Goal: Task Accomplishment & Management: Use online tool/utility

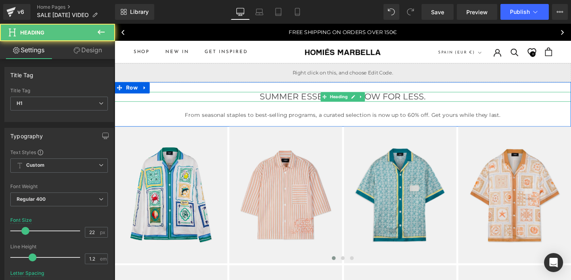
click at [257, 101] on h1 "SUMMER ESSENTIALS, NOW FOR LESS." at bounding box center [355, 101] width 480 height 10
click at [337, 50] on div "SHOP SHOP MEN 🔥 SALE SS25 FW24/25 T-SHIRTS SHIRTS SHORTS HOODIES & SWEATSHIRTS …" at bounding box center [355, 54] width 480 height 24
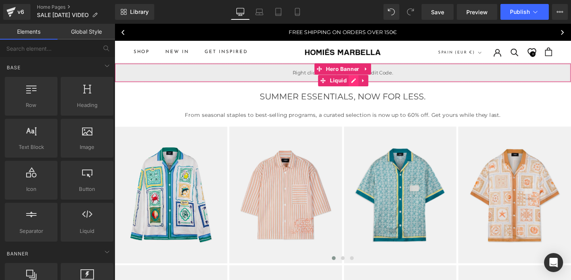
click at [361, 83] on div "Liquid" at bounding box center [355, 75] width 480 height 20
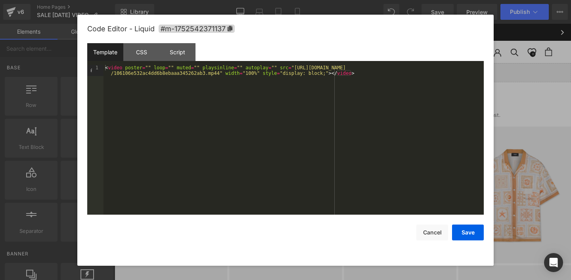
click at [294, 67] on div "< video poster = "" loop = "" muted = "" playsinline = "" autoplay = "" src = "…" at bounding box center [294, 151] width 380 height 172
click at [220, 72] on div "< video poster = "" loop = "" muted = "" playsinline = "" autoplay = "" src = "…" at bounding box center [294, 151] width 380 height 172
click at [466, 234] on button "Save" at bounding box center [468, 233] width 32 height 16
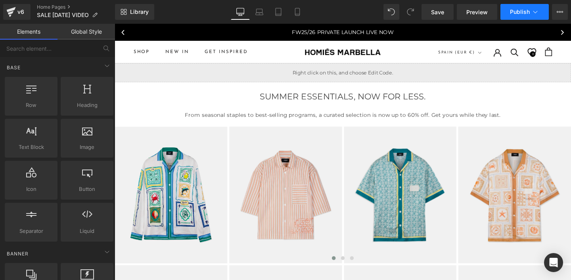
click at [524, 15] on span "Publish" at bounding box center [520, 12] width 20 height 6
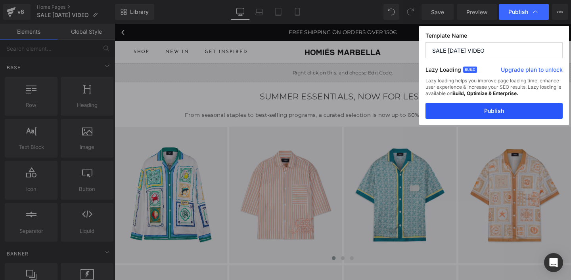
click at [485, 114] on button "Publish" at bounding box center [494, 111] width 137 height 16
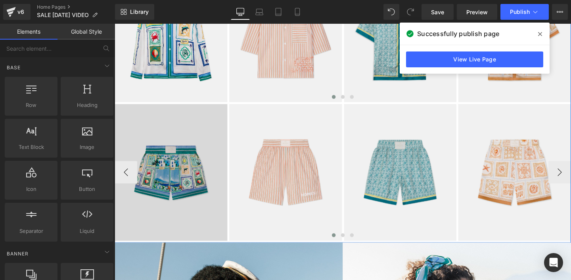
scroll to position [177, 0]
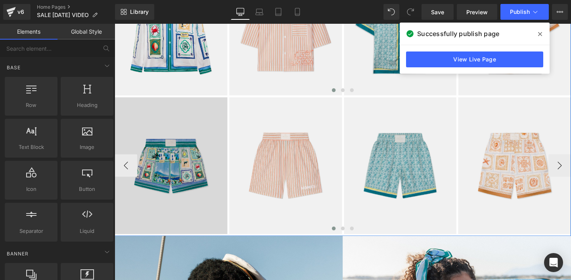
click at [186, 158] on img at bounding box center [174, 173] width 119 height 144
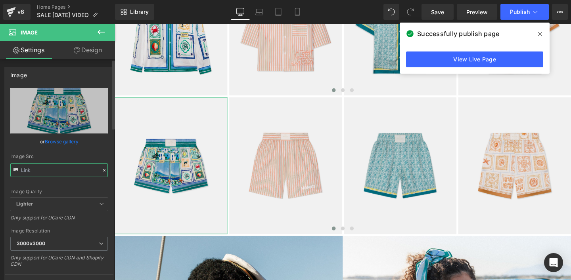
click at [48, 171] on input "text" at bounding box center [59, 170] width 98 height 14
type input "[URL][DOMAIN_NAME]"
click at [68, 190] on div "Image Quality" at bounding box center [59, 192] width 98 height 6
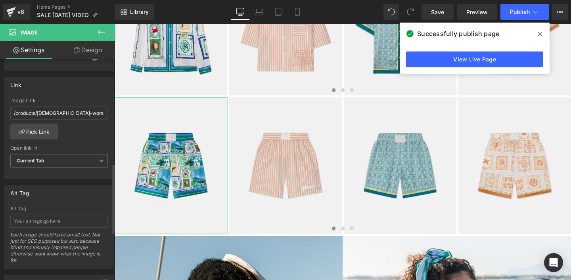
scroll to position [332, 0]
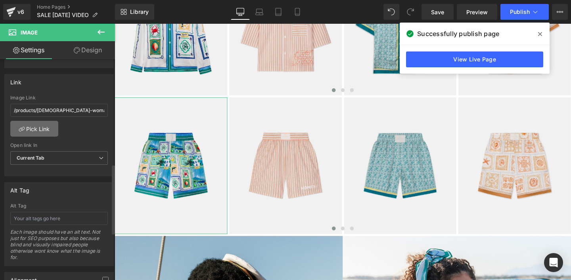
click at [35, 127] on link "Pick Link" at bounding box center [34, 129] width 48 height 16
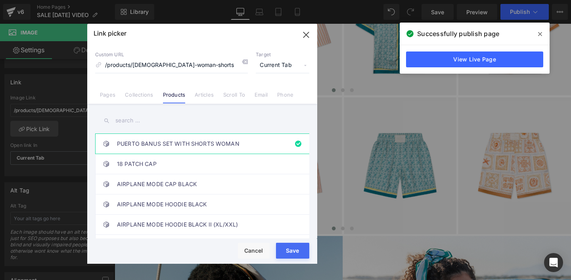
click at [121, 123] on input "text" at bounding box center [202, 121] width 214 height 18
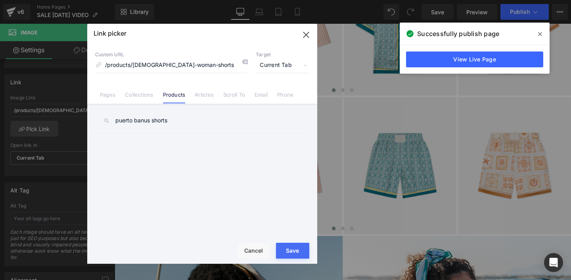
click at [161, 122] on input "puerto banus shorts" at bounding box center [202, 121] width 214 height 18
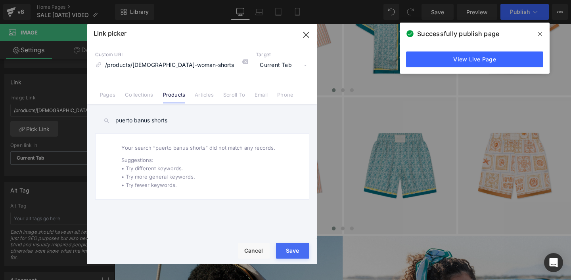
click at [161, 122] on input "puerto banus shorts" at bounding box center [202, 121] width 214 height 18
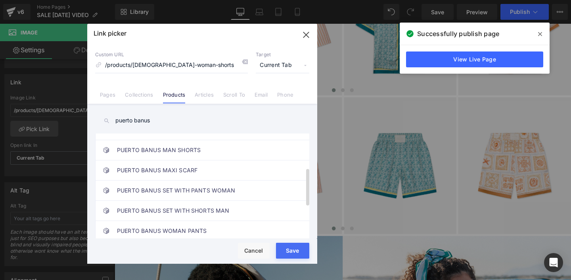
scroll to position [82, 0]
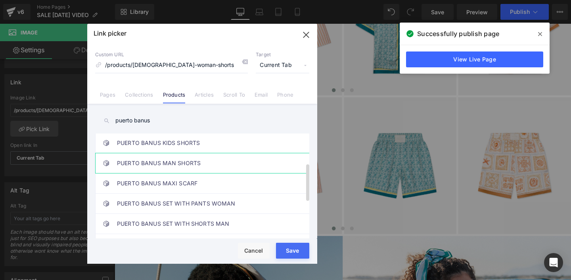
type input "puerto banus"
click at [156, 163] on link "PUERTO BANUS MAN SHORTS" at bounding box center [204, 164] width 175 height 20
click at [282, 257] on button "Save" at bounding box center [292, 251] width 33 height 16
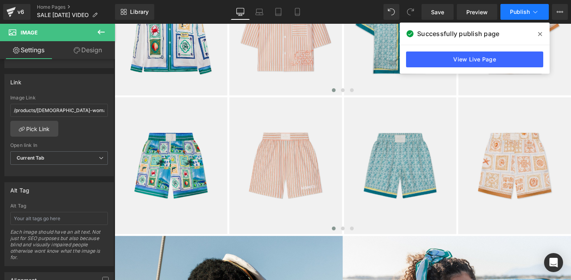
click at [520, 12] on span "Publish" at bounding box center [520, 12] width 20 height 6
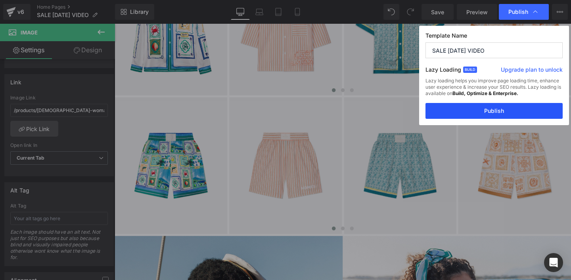
drag, startPoint x: 502, startPoint y: 111, endPoint x: 407, endPoint y: 92, distance: 97.1
click at [502, 111] on button "Publish" at bounding box center [494, 111] width 137 height 16
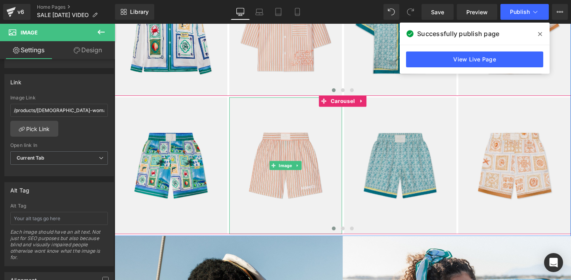
scroll to position [597, 0]
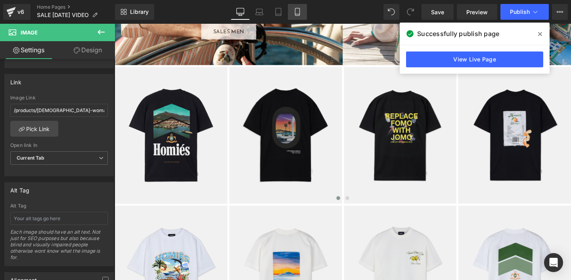
drag, startPoint x: 300, startPoint y: 13, endPoint x: 40, endPoint y: 142, distance: 290.9
click at [299, 13] on icon at bounding box center [297, 12] width 4 height 8
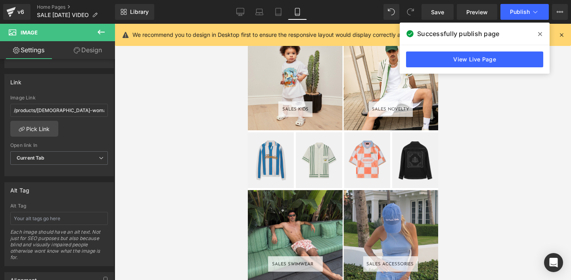
scroll to position [979, 0]
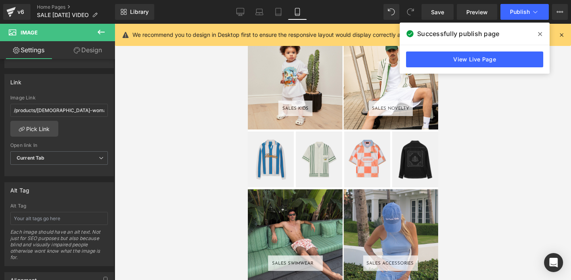
click at [262, 138] on div "Image Image Image Image ‹ › [GEOGRAPHIC_DATA]" at bounding box center [343, 161] width 190 height 58
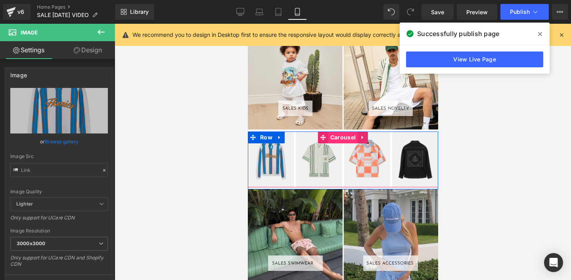
click at [341, 139] on span "Carousel" at bounding box center [342, 138] width 29 height 12
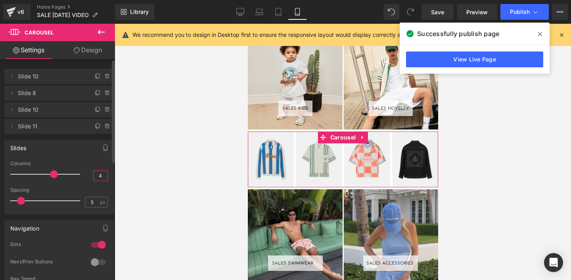
click at [99, 178] on input "4" at bounding box center [101, 176] width 14 height 10
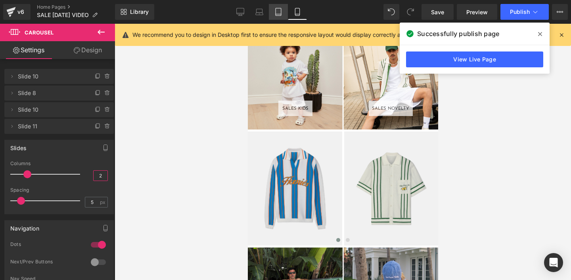
type input "2"
click at [279, 11] on icon at bounding box center [278, 12] width 8 height 8
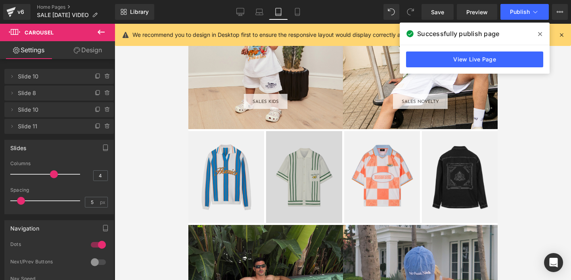
scroll to position [729, 0]
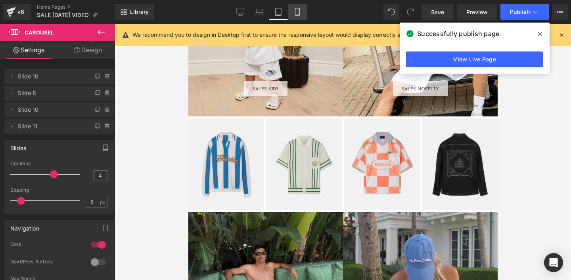
drag, startPoint x: 297, startPoint y: 13, endPoint x: 66, endPoint y: 119, distance: 254.5
click at [297, 13] on icon at bounding box center [298, 12] width 8 height 8
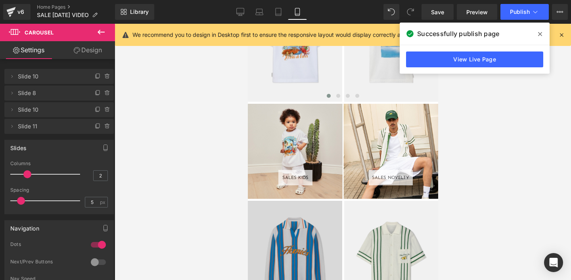
scroll to position [1232, 0]
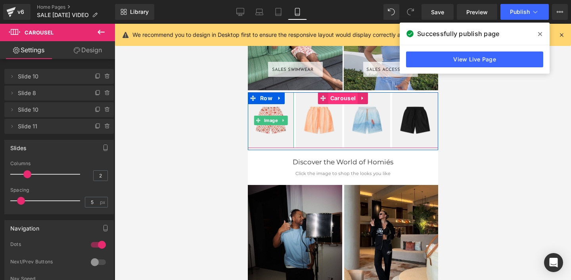
click at [272, 107] on img at bounding box center [271, 120] width 46 height 56
click at [338, 97] on span "Carousel" at bounding box center [342, 98] width 29 height 12
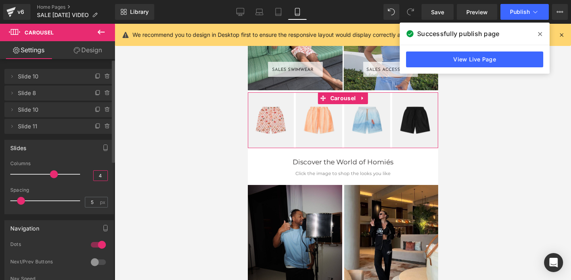
drag, startPoint x: 100, startPoint y: 173, endPoint x: 79, endPoint y: 173, distance: 21.4
click at [83, 173] on div "Columns 4" at bounding box center [59, 174] width 98 height 27
type input "2"
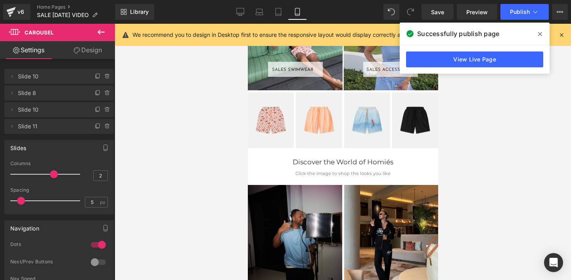
click at [169, 169] on div at bounding box center [343, 152] width 457 height 257
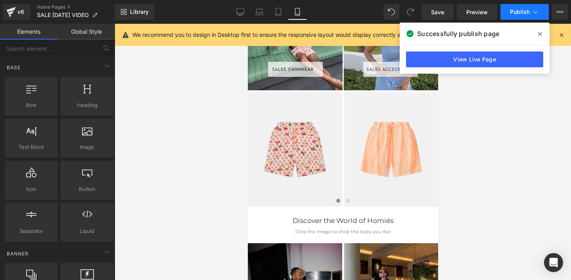
click at [522, 12] on span "Publish" at bounding box center [520, 12] width 20 height 6
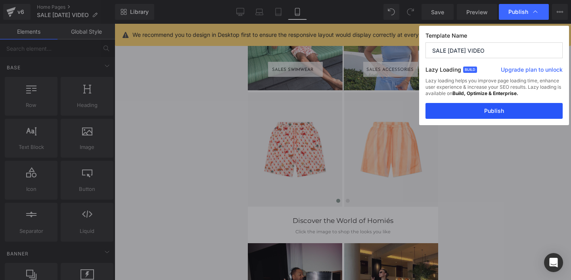
click at [482, 111] on button "Publish" at bounding box center [494, 111] width 137 height 16
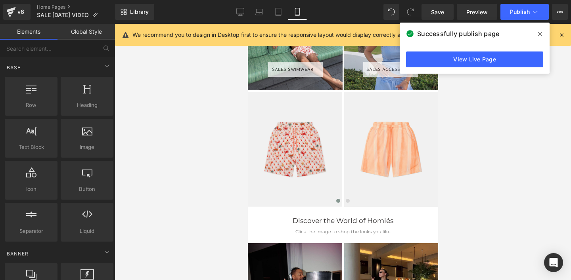
click at [540, 33] on icon at bounding box center [540, 34] width 4 height 6
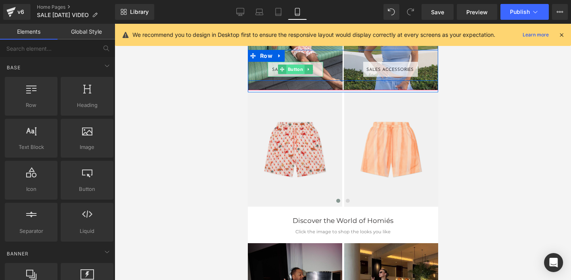
click at [295, 71] on span "Button" at bounding box center [295, 70] width 18 height 10
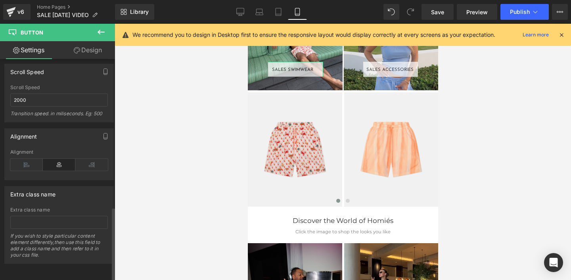
scroll to position [441, 0]
click at [27, 159] on icon at bounding box center [26, 165] width 33 height 12
click at [58, 159] on icon at bounding box center [59, 165] width 33 height 12
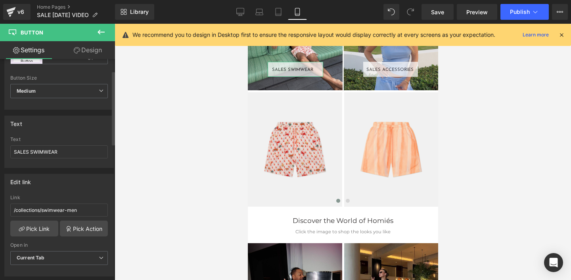
scroll to position [0, 0]
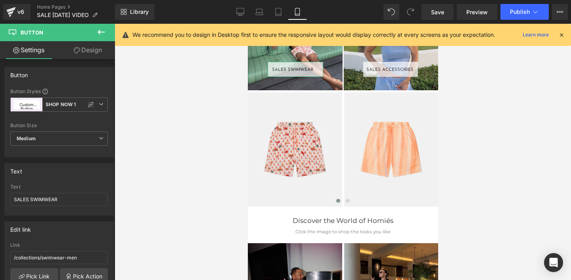
click at [90, 49] on link "Design" at bounding box center [88, 50] width 58 height 18
click at [0, 0] on div "Opacity" at bounding box center [0, 0] width 0 height 0
click at [0, 0] on div "Spacing" at bounding box center [0, 0] width 0 height 0
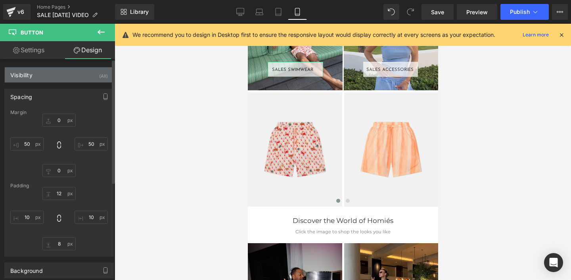
click at [23, 76] on div "Visibility" at bounding box center [21, 72] width 22 height 11
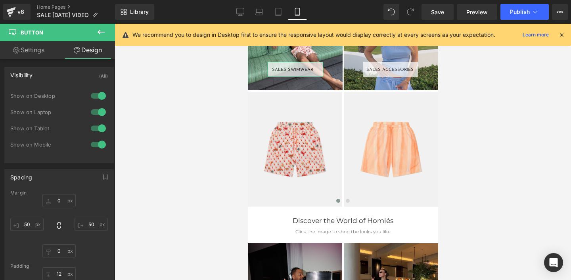
click at [35, 48] on link "Settings" at bounding box center [29, 50] width 58 height 18
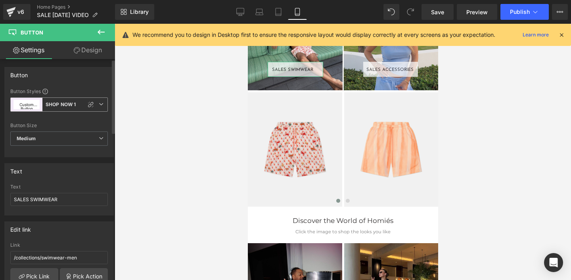
click at [75, 104] on b "SHOP NOW 1" at bounding box center [61, 105] width 30 height 7
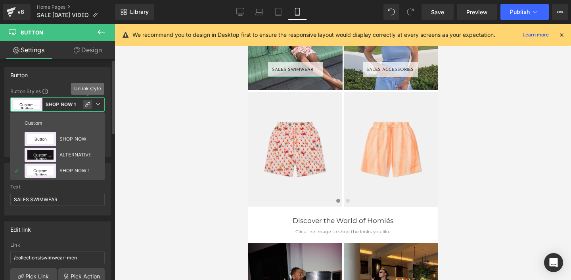
click at [87, 104] on icon at bounding box center [88, 105] width 6 height 6
click at [86, 104] on span "Custom Button SHOP NOW 1" at bounding box center [57, 105] width 94 height 14
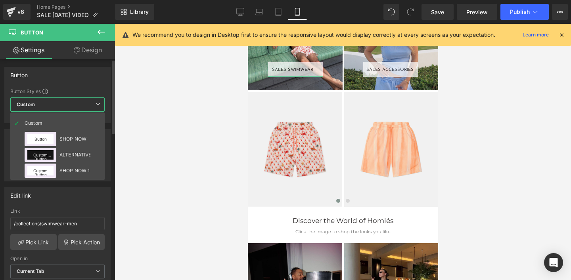
click at [70, 205] on div "Edit link /collections/swimwear-men Link /collections/swimwear-men Pick Link Pi…" at bounding box center [57, 239] width 106 height 103
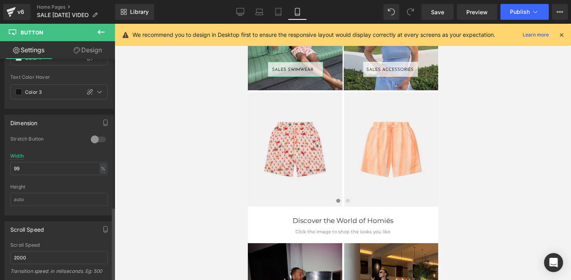
scroll to position [518, 0]
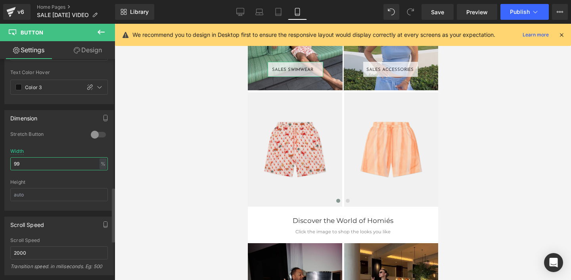
drag, startPoint x: 31, startPoint y: 166, endPoint x: 2, endPoint y: 162, distance: 28.4
click at [2, 162] on div "Dimension 0 Stretch Button 99% Width 99 % % px Height" at bounding box center [59, 157] width 119 height 107
type input "auto"
click at [52, 180] on div "Height" at bounding box center [59, 183] width 98 height 6
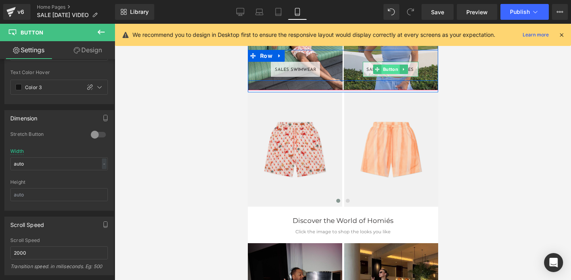
click at [391, 69] on span "Button" at bounding box center [390, 70] width 18 height 10
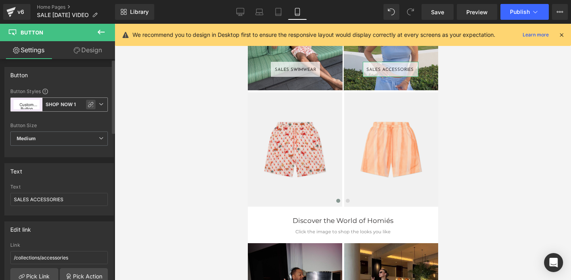
click at [88, 105] on icon at bounding box center [91, 105] width 6 height 6
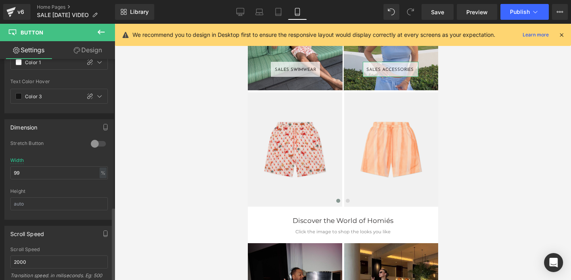
scroll to position [530, 0]
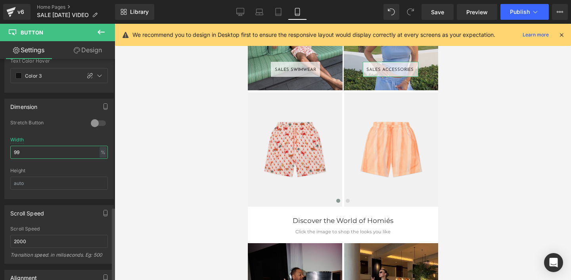
click at [40, 155] on input "99" at bounding box center [59, 152] width 98 height 13
type input "auto"
click at [48, 169] on div "Height" at bounding box center [59, 171] width 98 height 6
click at [515, 13] on span "Publish" at bounding box center [520, 12] width 20 height 6
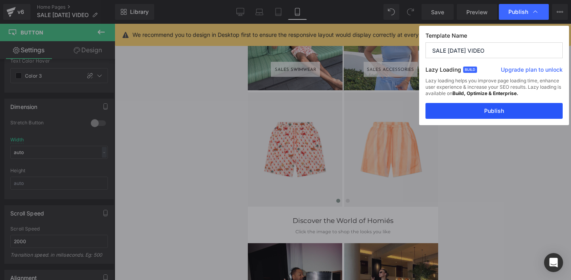
click at [480, 110] on button "Publish" at bounding box center [494, 111] width 137 height 16
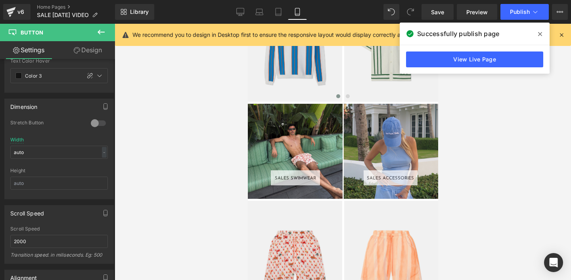
scroll to position [1073, 0]
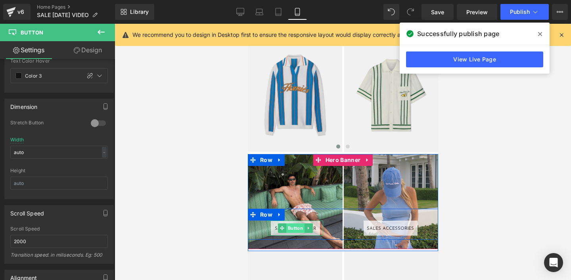
click at [294, 228] on span "Button" at bounding box center [295, 229] width 18 height 10
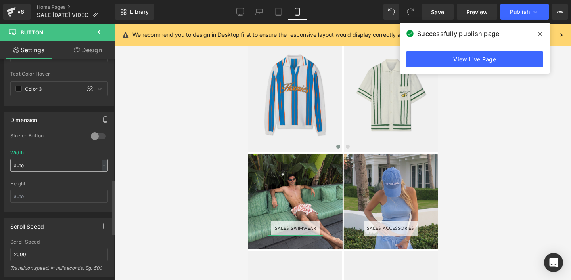
scroll to position [479, 0]
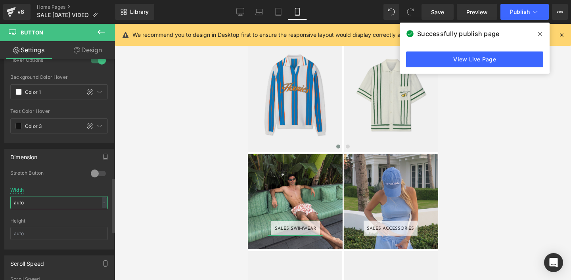
click at [20, 202] on input "auto" at bounding box center [59, 202] width 98 height 13
click at [20, 203] on input "auto" at bounding box center [59, 202] width 98 height 13
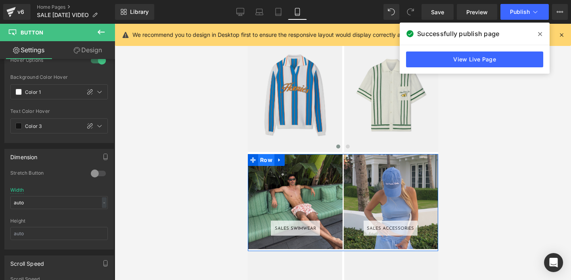
click at [263, 162] on span "Row" at bounding box center [266, 160] width 16 height 12
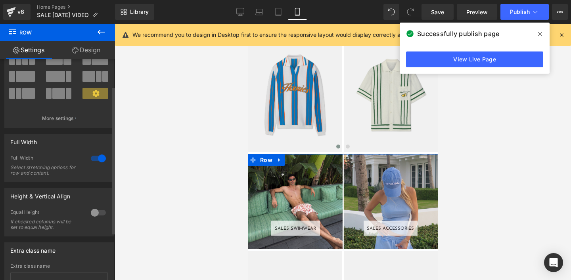
scroll to position [0, 0]
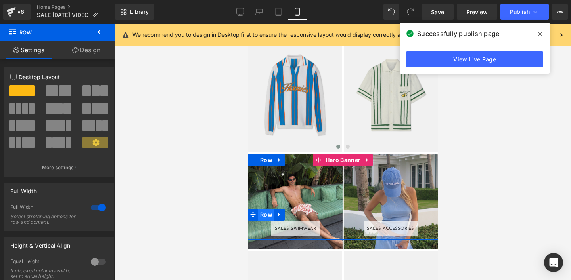
click at [264, 213] on span "Row" at bounding box center [266, 215] width 16 height 12
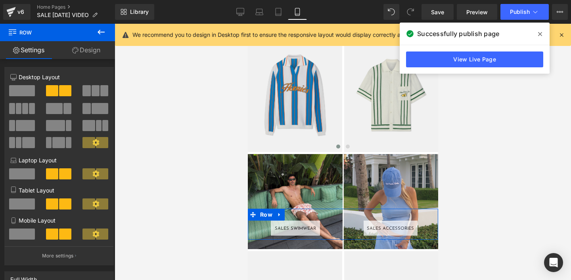
click at [90, 51] on link "Design" at bounding box center [87, 50] width 58 height 18
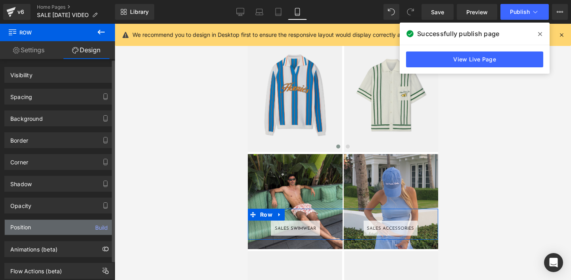
click at [21, 229] on div "Position" at bounding box center [20, 228] width 21 height 6
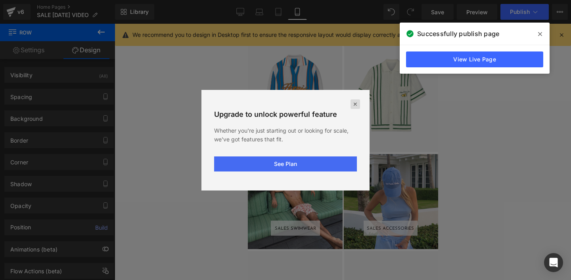
click at [353, 104] on icon at bounding box center [355, 104] width 6 height 6
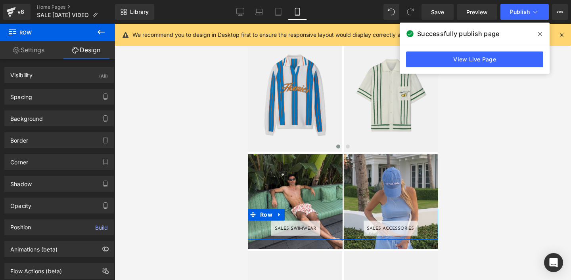
click at [35, 50] on link "Settings" at bounding box center [29, 50] width 58 height 18
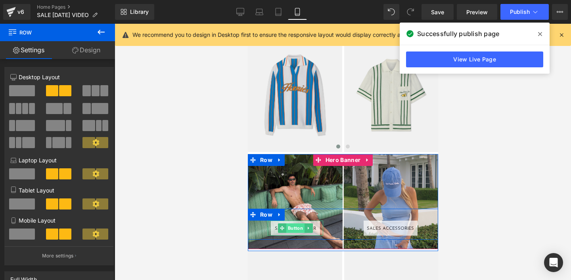
click at [288, 230] on span "Button" at bounding box center [295, 229] width 18 height 10
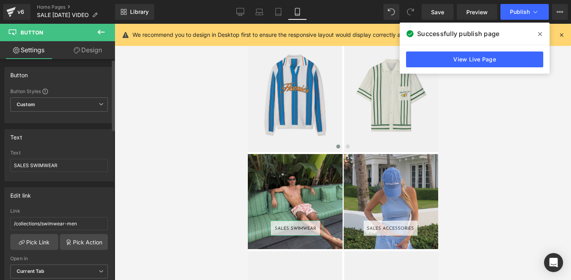
click at [68, 192] on div "Edit link" at bounding box center [59, 195] width 109 height 15
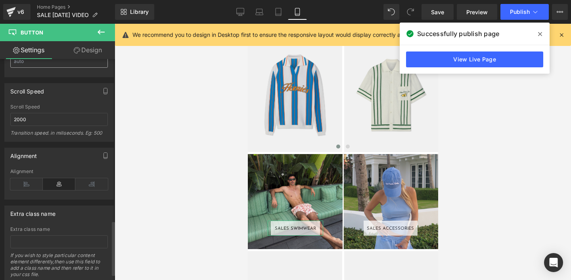
scroll to position [656, 0]
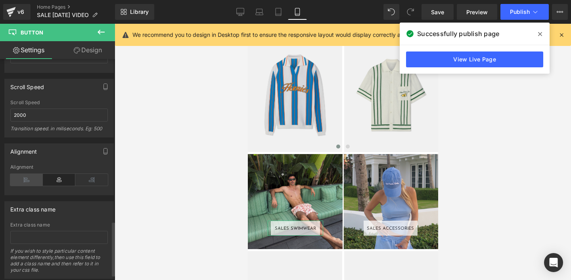
click at [25, 182] on icon at bounding box center [26, 180] width 33 height 12
click at [59, 179] on icon at bounding box center [59, 180] width 33 height 12
click at [21, 180] on icon at bounding box center [26, 180] width 33 height 12
click at [60, 180] on icon at bounding box center [59, 180] width 33 height 12
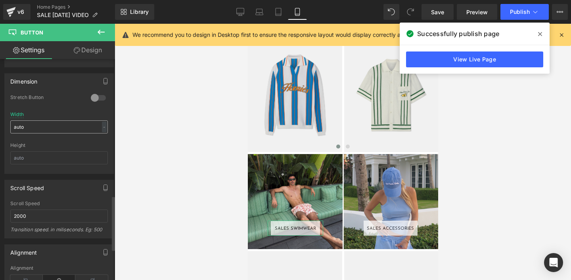
scroll to position [552, 0]
click at [21, 130] on input "auto" at bounding box center [59, 129] width 98 height 13
click at [20, 130] on input "auto" at bounding box center [59, 129] width 98 height 13
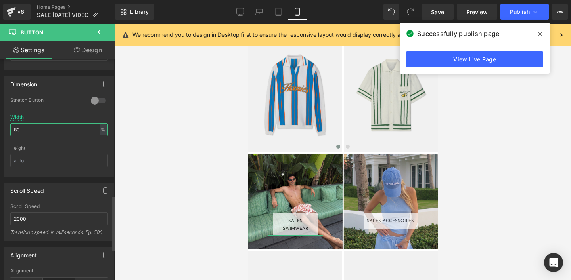
drag, startPoint x: 16, startPoint y: 130, endPoint x: 6, endPoint y: 129, distance: 10.7
click at [6, 129] on div "0 Stretch Button auto Width 80 % % px Height" at bounding box center [59, 136] width 109 height 79
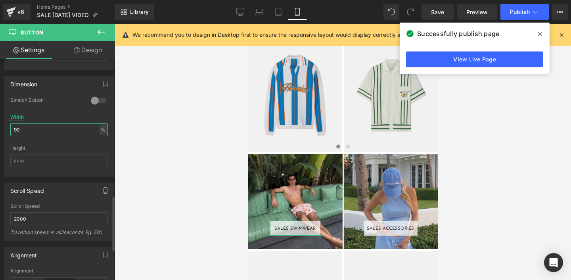
type input "94"
click at [58, 149] on div "Height" at bounding box center [59, 149] width 98 height 6
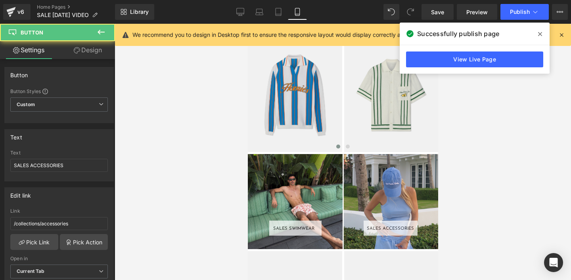
click at [379, 229] on div "SALES ACCESSORIES Button" at bounding box center [391, 228] width 56 height 15
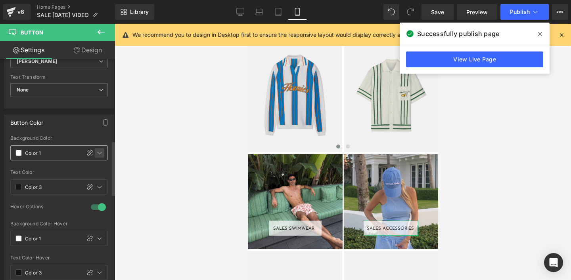
scroll to position [330, 0]
click at [94, 209] on div at bounding box center [98, 209] width 19 height 13
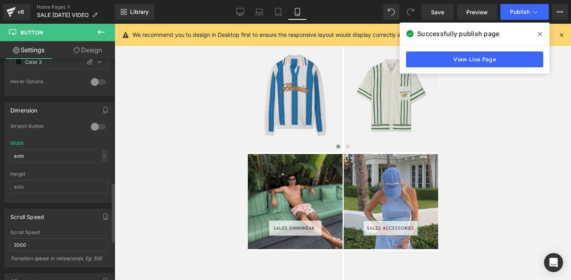
scroll to position [470, 0]
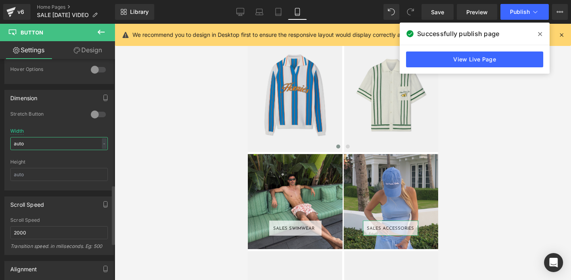
click at [23, 147] on input "auto" at bounding box center [59, 143] width 98 height 13
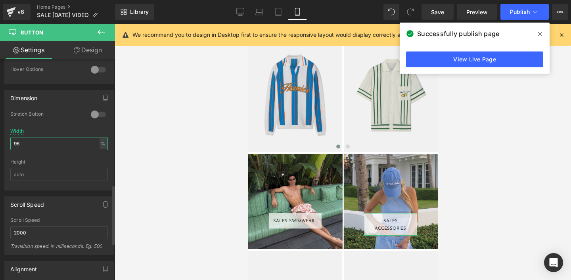
type input "96"
click at [35, 162] on div "Height" at bounding box center [59, 162] width 98 height 6
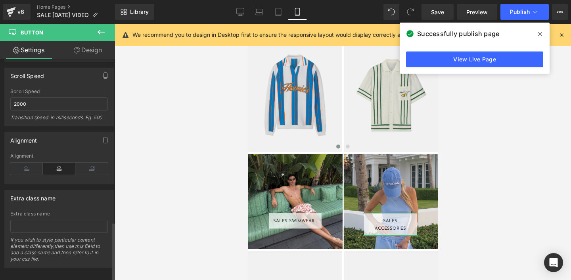
scroll to position [609, 0]
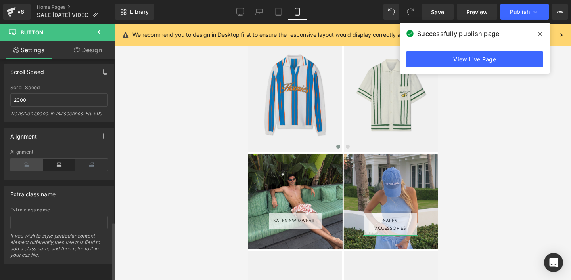
click at [25, 159] on icon at bounding box center [26, 165] width 33 height 12
click at [54, 159] on icon at bounding box center [59, 165] width 33 height 12
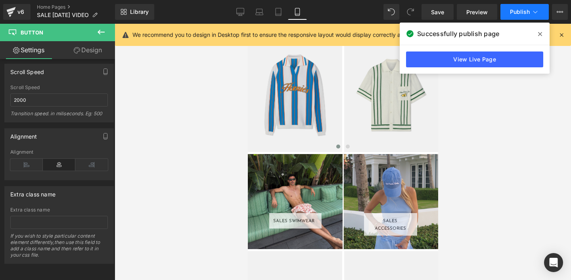
click at [522, 11] on span "Publish" at bounding box center [520, 12] width 20 height 6
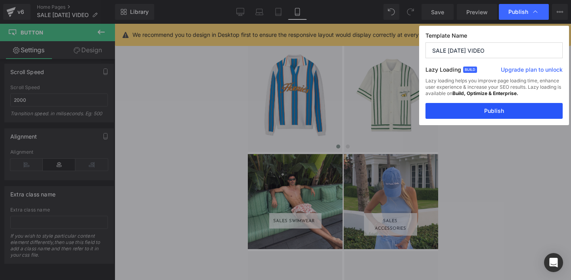
click at [475, 111] on button "Publish" at bounding box center [494, 111] width 137 height 16
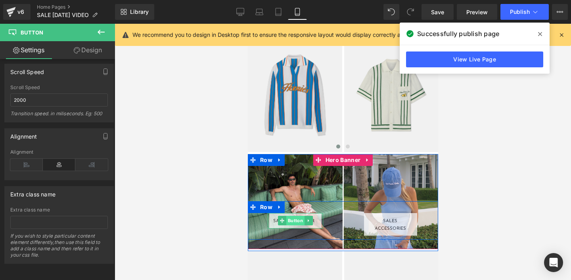
click at [294, 226] on span "Button" at bounding box center [295, 221] width 18 height 10
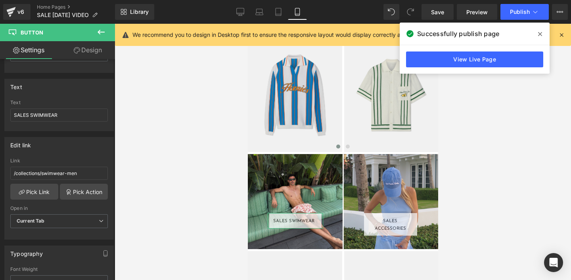
scroll to position [0, 0]
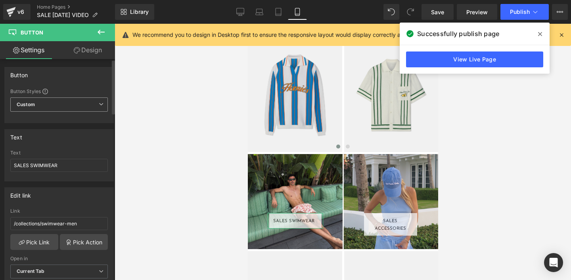
click at [39, 107] on span "Custom" at bounding box center [59, 105] width 98 height 14
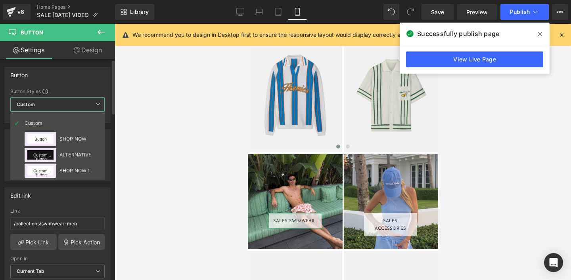
click at [39, 108] on span "Custom" at bounding box center [57, 105] width 94 height 14
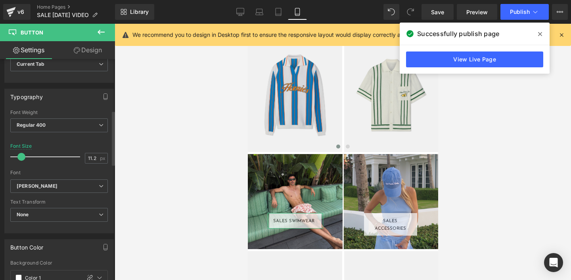
scroll to position [209, 0]
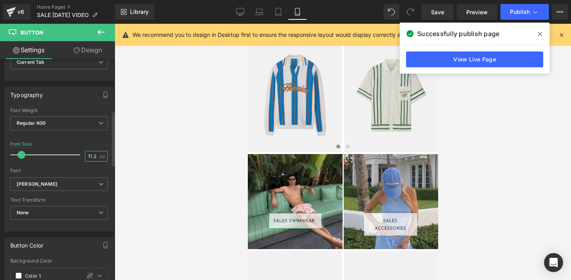
click at [91, 155] on input "11.2" at bounding box center [92, 157] width 14 height 10
type input "10"
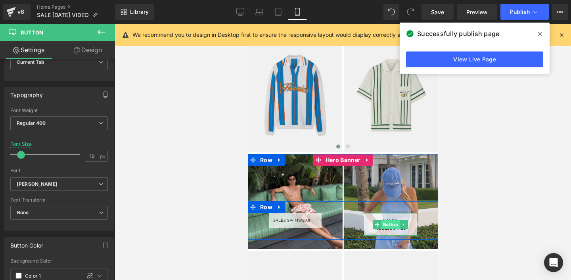
click at [388, 229] on span "Button" at bounding box center [390, 225] width 18 height 10
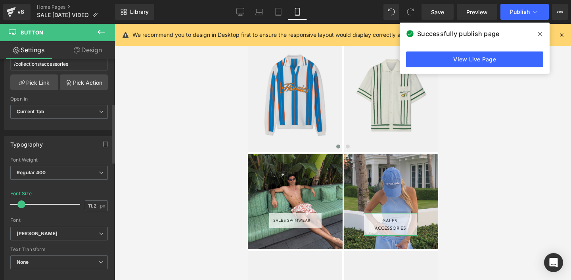
scroll to position [167, 0]
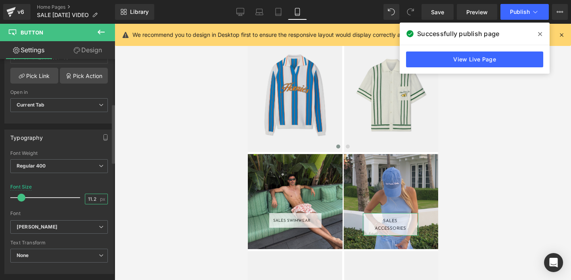
click at [86, 199] on input "11.2" at bounding box center [92, 199] width 14 height 10
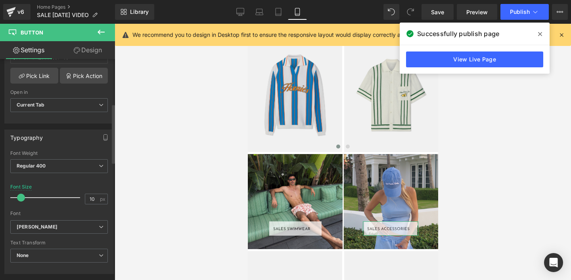
click at [80, 215] on div "Font" at bounding box center [59, 214] width 98 height 6
click at [517, 11] on span "Publish" at bounding box center [520, 12] width 20 height 6
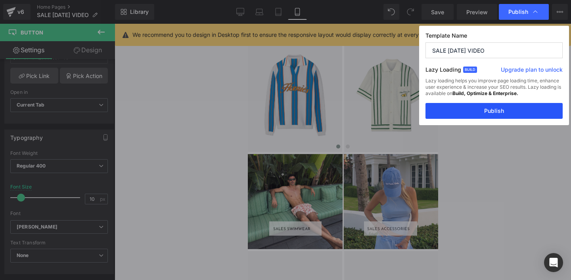
click at [482, 116] on button "Publish" at bounding box center [494, 111] width 137 height 16
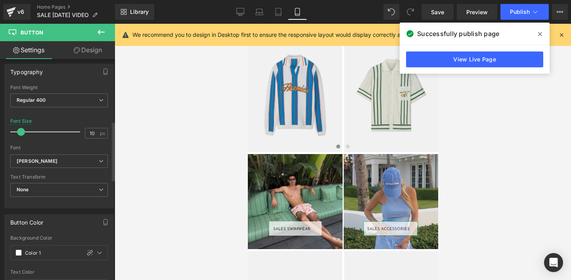
scroll to position [232, 0]
click at [89, 134] on input "10" at bounding box center [92, 134] width 14 height 10
type input "9"
click at [87, 145] on div at bounding box center [59, 142] width 98 height 5
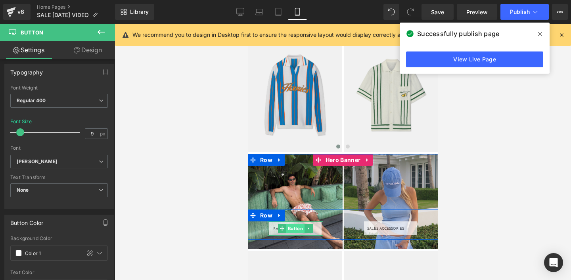
click at [292, 230] on span "Button" at bounding box center [295, 229] width 18 height 10
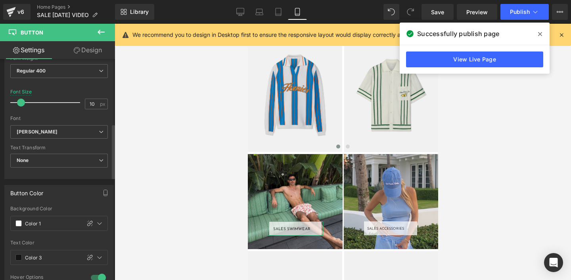
scroll to position [260, 0]
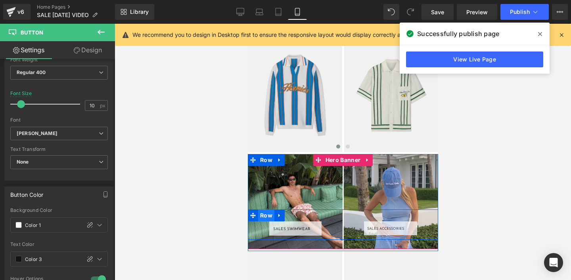
click at [267, 212] on span "Row" at bounding box center [266, 216] width 16 height 12
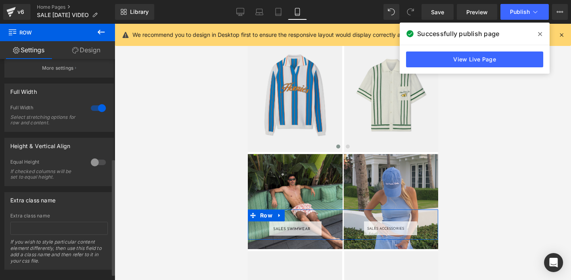
scroll to position [185, 0]
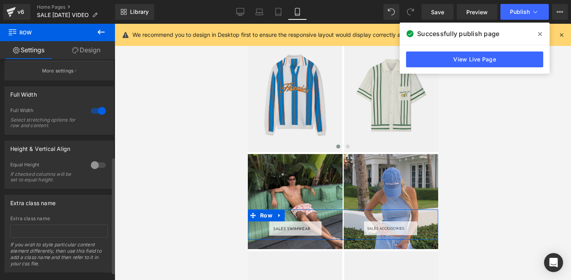
click at [94, 164] on div at bounding box center [98, 165] width 19 height 13
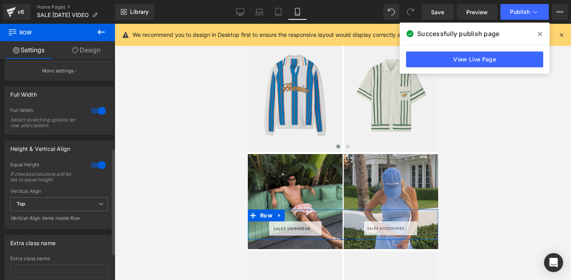
click at [95, 166] on div at bounding box center [98, 165] width 19 height 13
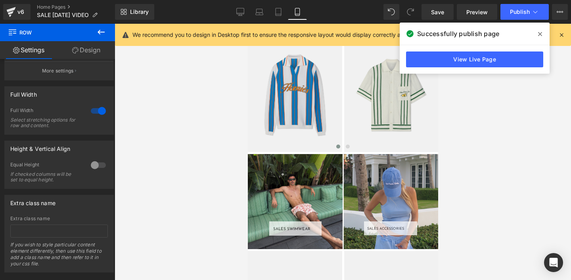
click at [100, 34] on icon at bounding box center [101, 32] width 10 height 10
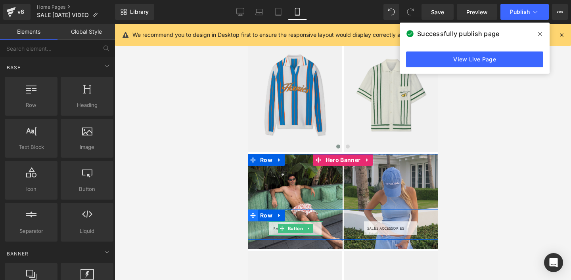
click at [285, 230] on span at bounding box center [282, 229] width 8 height 10
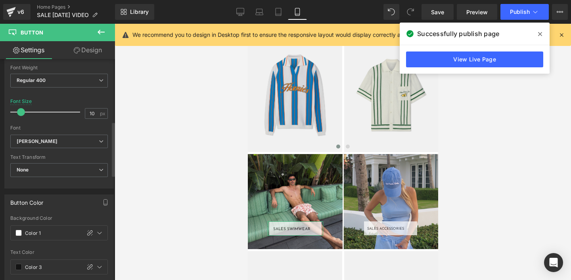
scroll to position [257, 0]
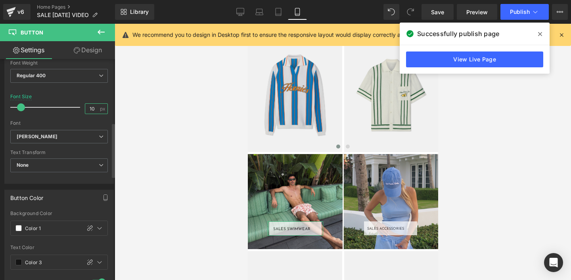
click at [88, 109] on input "10" at bounding box center [92, 109] width 14 height 10
click at [89, 107] on input "10" at bounding box center [92, 109] width 14 height 10
type input "9"
click at [97, 123] on div "Font" at bounding box center [59, 124] width 98 height 6
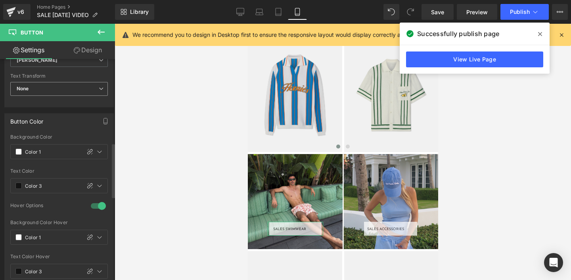
scroll to position [354, 0]
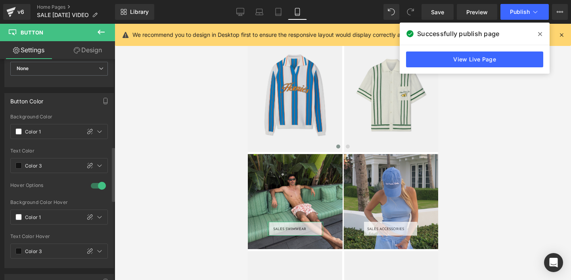
click at [96, 187] on div at bounding box center [98, 186] width 19 height 13
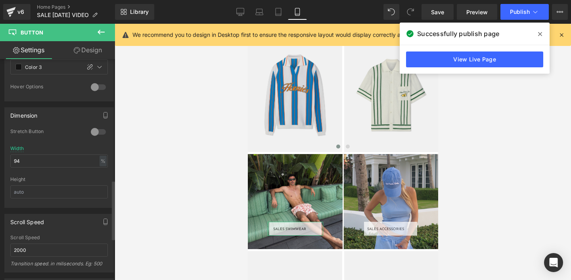
scroll to position [454, 0]
click at [43, 157] on input "94" at bounding box center [59, 160] width 98 height 13
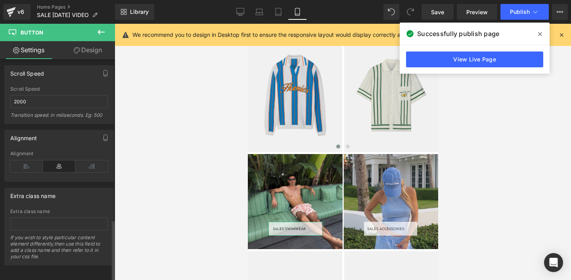
scroll to position [602, 0]
type input "96"
click at [30, 166] on icon at bounding box center [26, 166] width 33 height 12
click at [56, 168] on icon at bounding box center [59, 166] width 33 height 12
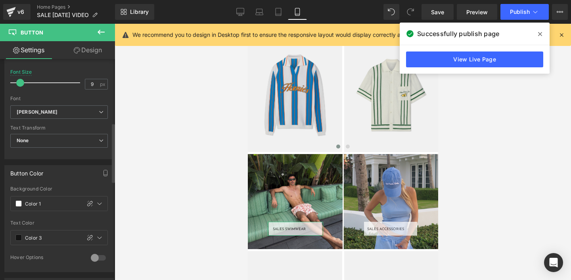
scroll to position [238, 0]
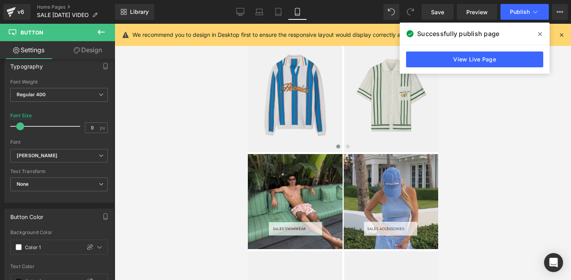
click at [90, 47] on link "Design" at bounding box center [88, 50] width 58 height 18
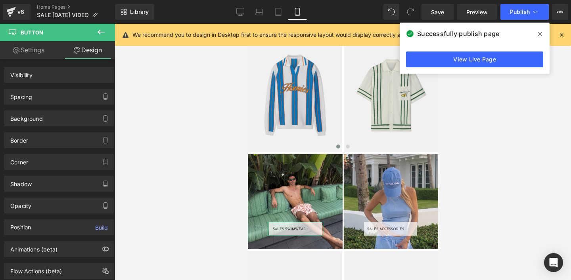
click at [293, 228] on div "SALES SWIMWEAR Button" at bounding box center [295, 229] width 56 height 14
click at [293, 228] on span "Button" at bounding box center [295, 230] width 18 height 10
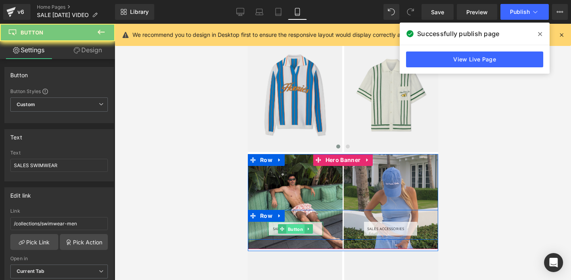
click at [293, 228] on span "Button" at bounding box center [295, 230] width 18 height 10
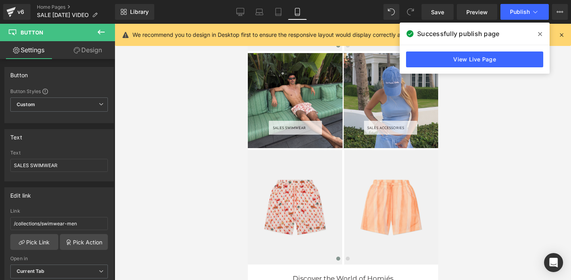
scroll to position [1174, 0]
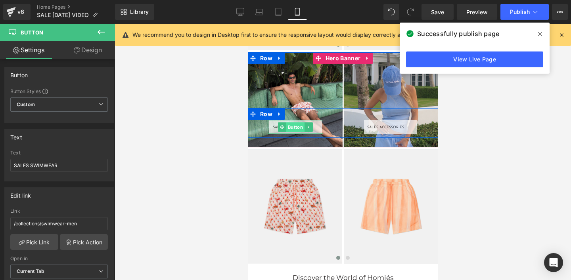
click at [292, 127] on span "Button" at bounding box center [295, 128] width 18 height 10
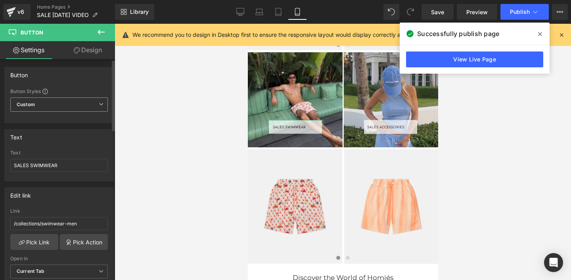
click at [58, 104] on span "Custom" at bounding box center [59, 105] width 98 height 14
click at [83, 203] on div "Edit link" at bounding box center [59, 195] width 109 height 15
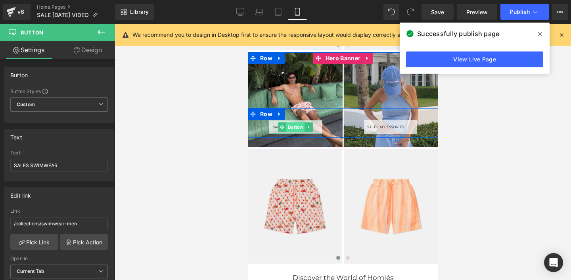
click at [293, 129] on span "Button" at bounding box center [295, 128] width 18 height 10
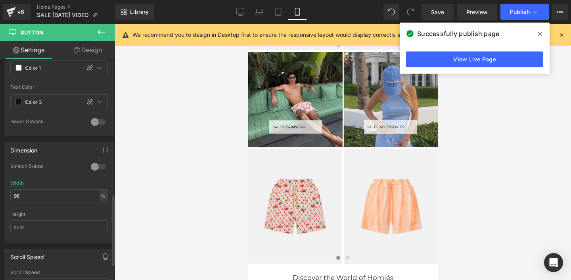
scroll to position [418, 0]
click at [21, 196] on input "96" at bounding box center [59, 195] width 98 height 13
type input "auto"
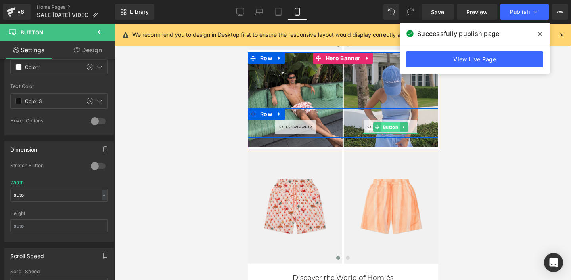
click at [388, 125] on span "Button" at bounding box center [390, 128] width 18 height 10
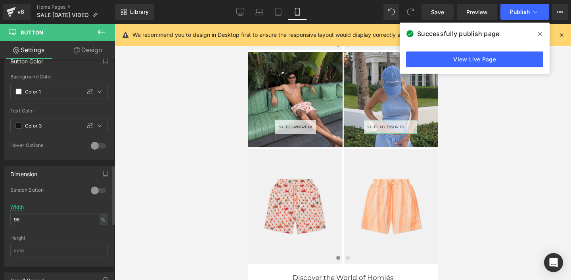
scroll to position [395, 0]
click at [22, 219] on input "96" at bounding box center [59, 218] width 98 height 13
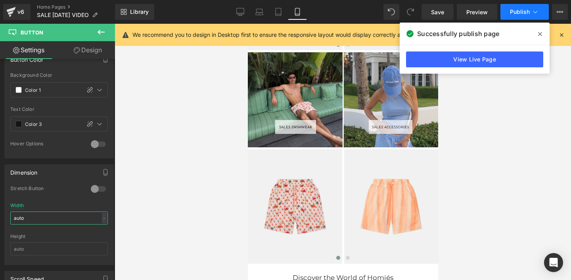
type input "auto"
click at [524, 14] on span "Publish" at bounding box center [520, 12] width 20 height 6
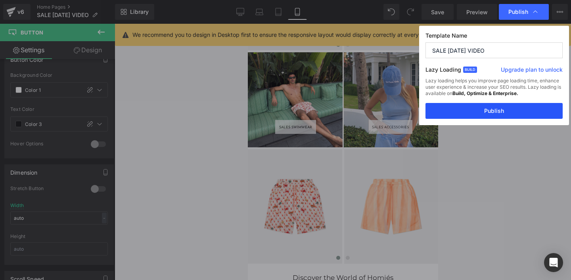
click at [487, 115] on button "Publish" at bounding box center [494, 111] width 137 height 16
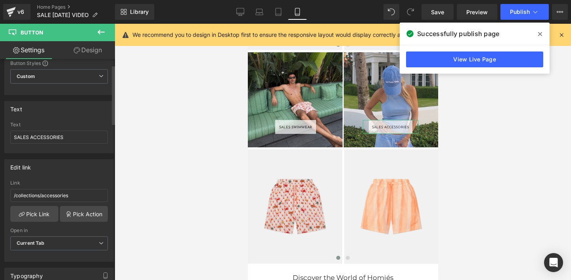
scroll to position [0, 0]
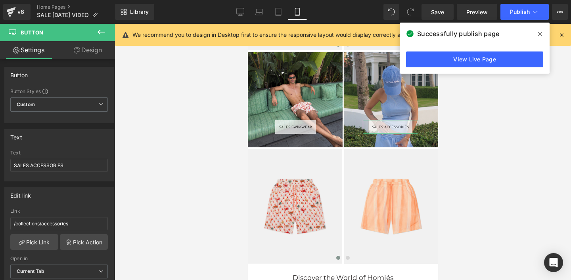
click at [103, 26] on button at bounding box center [101, 32] width 28 height 17
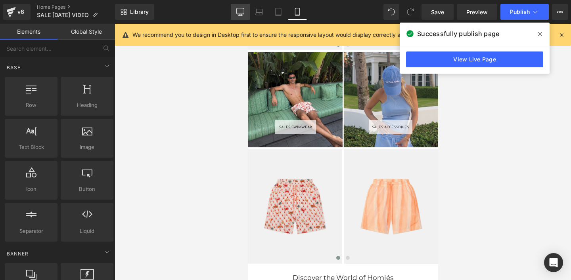
click at [239, 11] on icon at bounding box center [240, 12] width 8 height 8
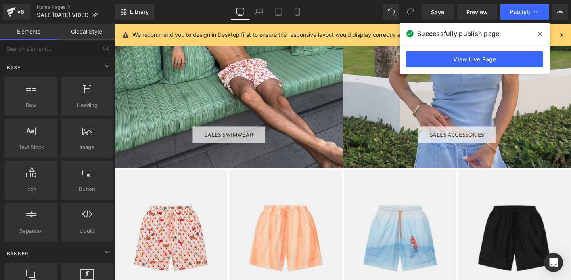
scroll to position [1647, 0]
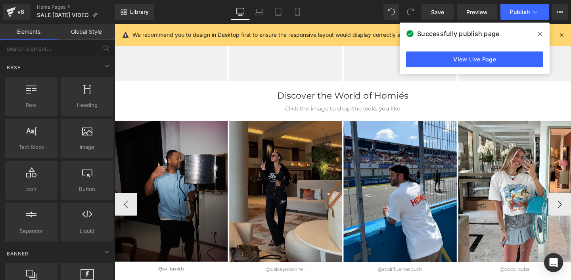
click at [283, 152] on img at bounding box center [294, 200] width 119 height 149
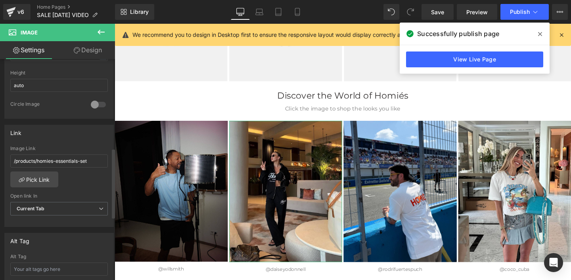
scroll to position [284, 0]
click at [35, 180] on link "Pick Link" at bounding box center [34, 178] width 48 height 16
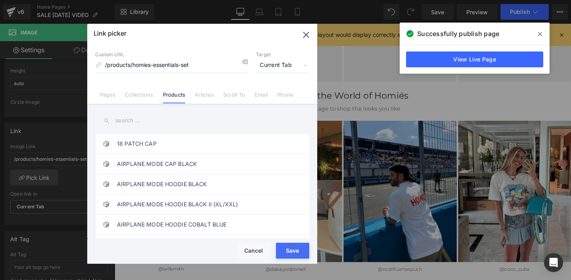
click at [141, 125] on input "text" at bounding box center [202, 121] width 214 height 18
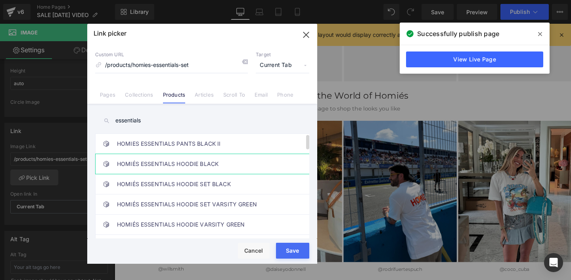
type input "essentials"
click at [153, 166] on link "HOMIÉS ESSENTIALS HOODIE BLACK" at bounding box center [204, 164] width 175 height 20
click at [284, 255] on button "Save" at bounding box center [292, 251] width 33 height 16
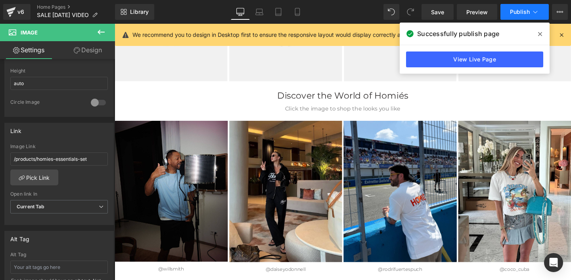
click at [515, 10] on span "Publish" at bounding box center [520, 12] width 20 height 6
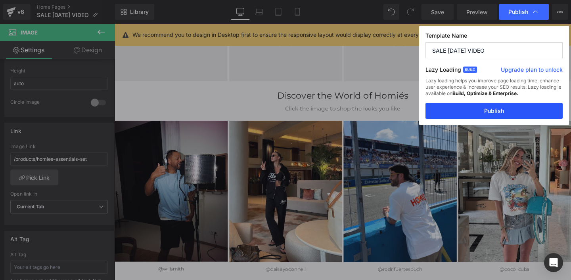
click at [485, 112] on button "Publish" at bounding box center [494, 111] width 137 height 16
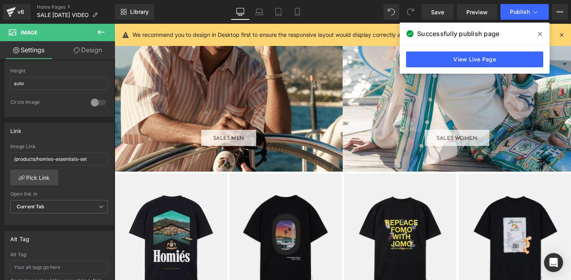
scroll to position [93, 0]
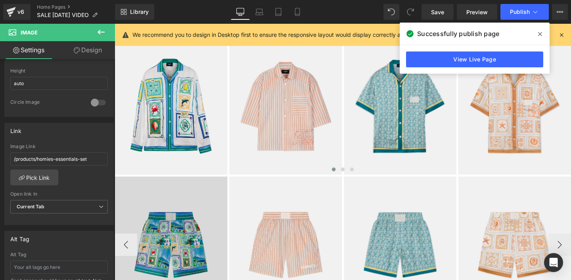
click at [196, 207] on img at bounding box center [174, 257] width 119 height 144
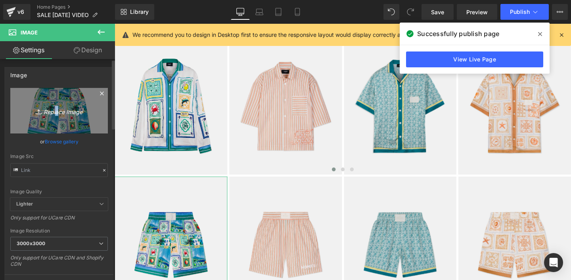
click at [54, 111] on icon "Replace Image" at bounding box center [58, 111] width 63 height 10
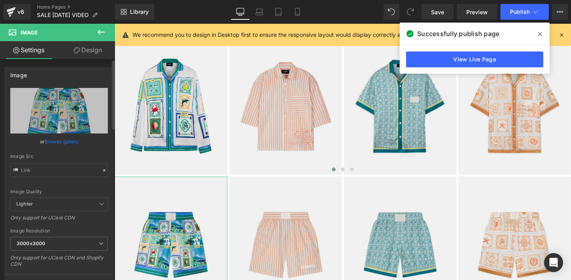
click at [55, 143] on link "Browse gallery" at bounding box center [62, 142] width 34 height 14
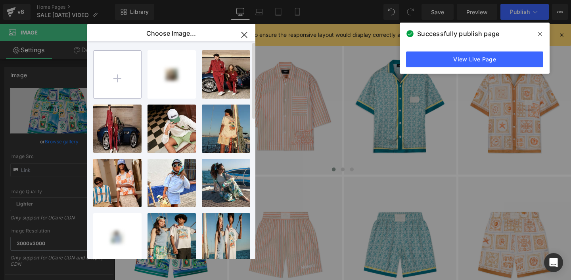
click at [116, 77] on input "file" at bounding box center [118, 75] width 48 height 48
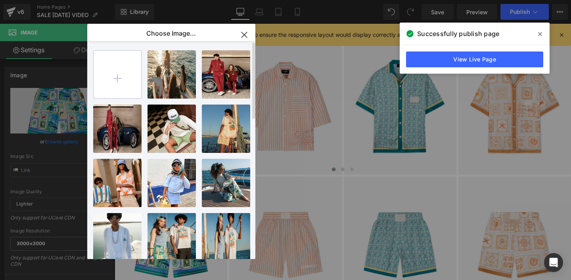
type input "C:\fakepath\PUERTO BANUS SHORTS MEN FRONT.jpg"
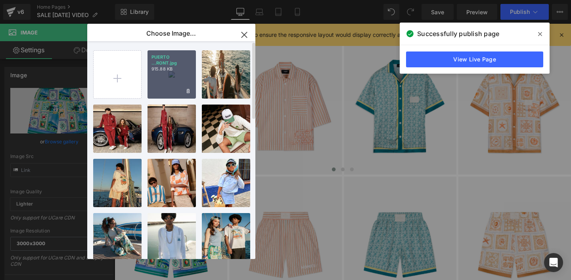
drag, startPoint x: 167, startPoint y: 83, endPoint x: 49, endPoint y: 54, distance: 121.8
click at [167, 83] on div "PUERTO ...RONT.jpg 915.88 KB" at bounding box center [172, 74] width 48 height 48
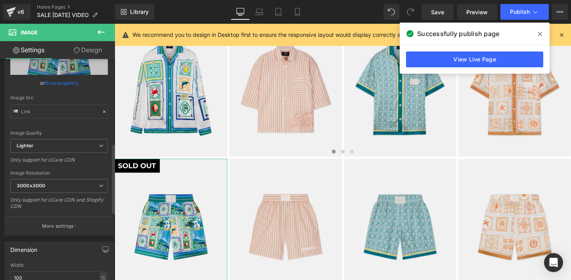
scroll to position [0, 0]
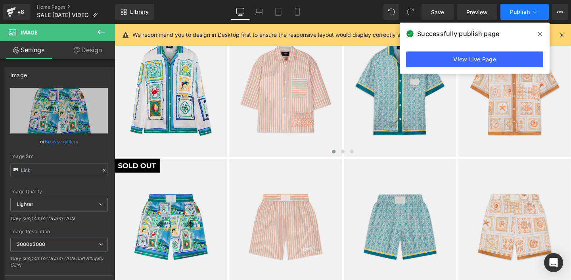
click at [522, 13] on span "Publish" at bounding box center [520, 12] width 20 height 6
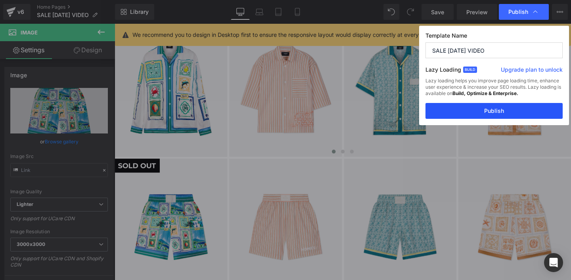
click at [476, 111] on button "Publish" at bounding box center [494, 111] width 137 height 16
